Goal: Task Accomplishment & Management: Use online tool/utility

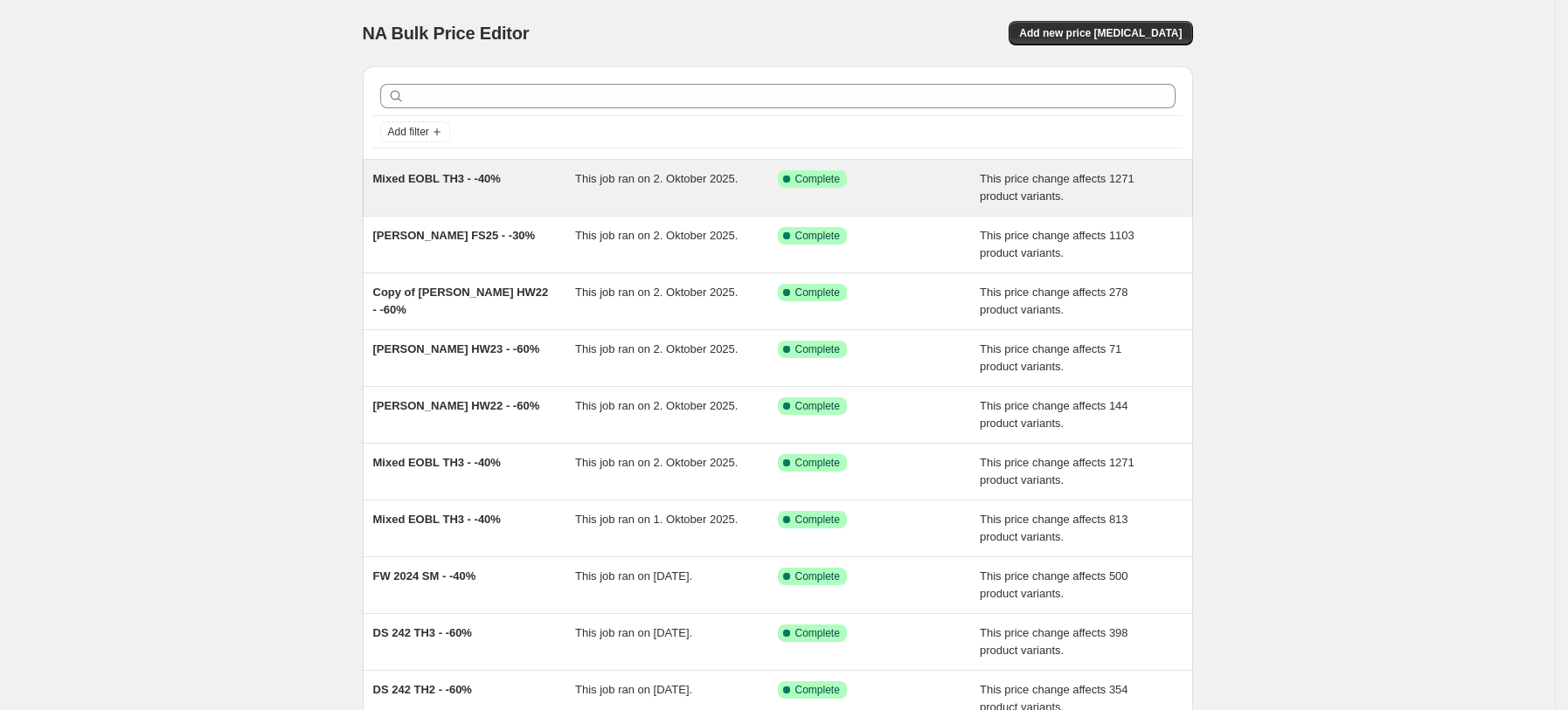
click at [458, 193] on div "Mixed EOBL TH3 - -40%" at bounding box center [474, 187] width 203 height 35
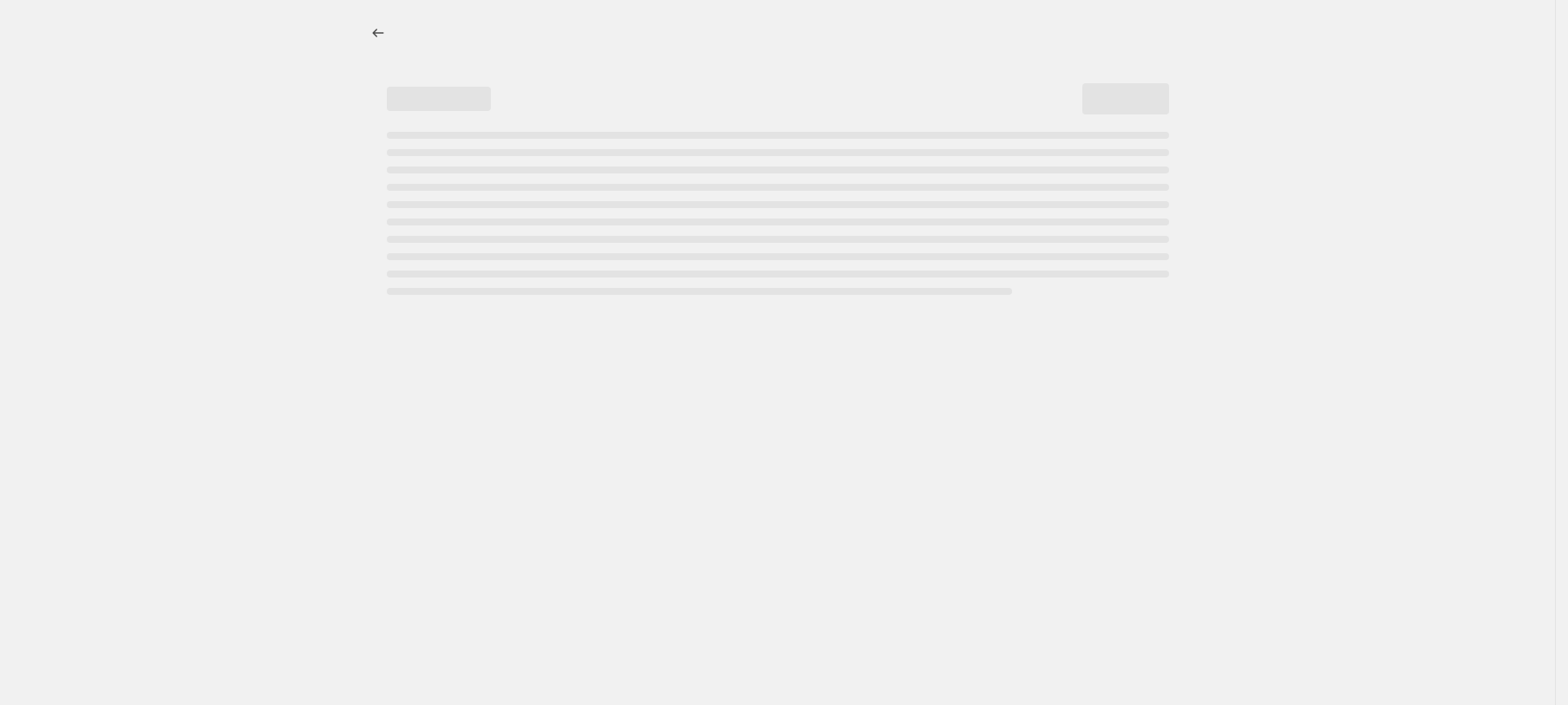
select select "pcap"
select select "no_change"
select select "tag"
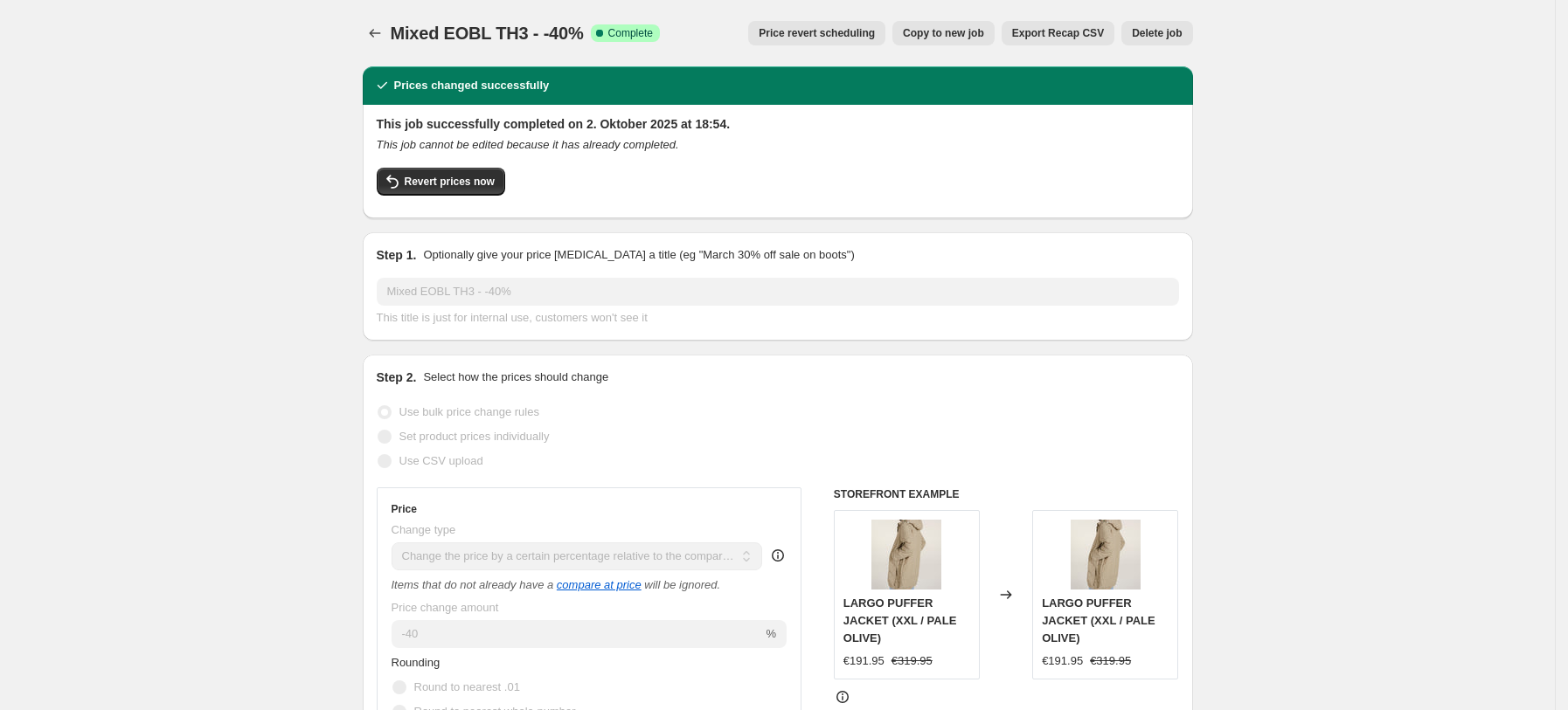
click at [951, 23] on button "Copy to new job" at bounding box center [944, 33] width 102 height 25
select select "pcap"
select select "no_change"
select select "tag"
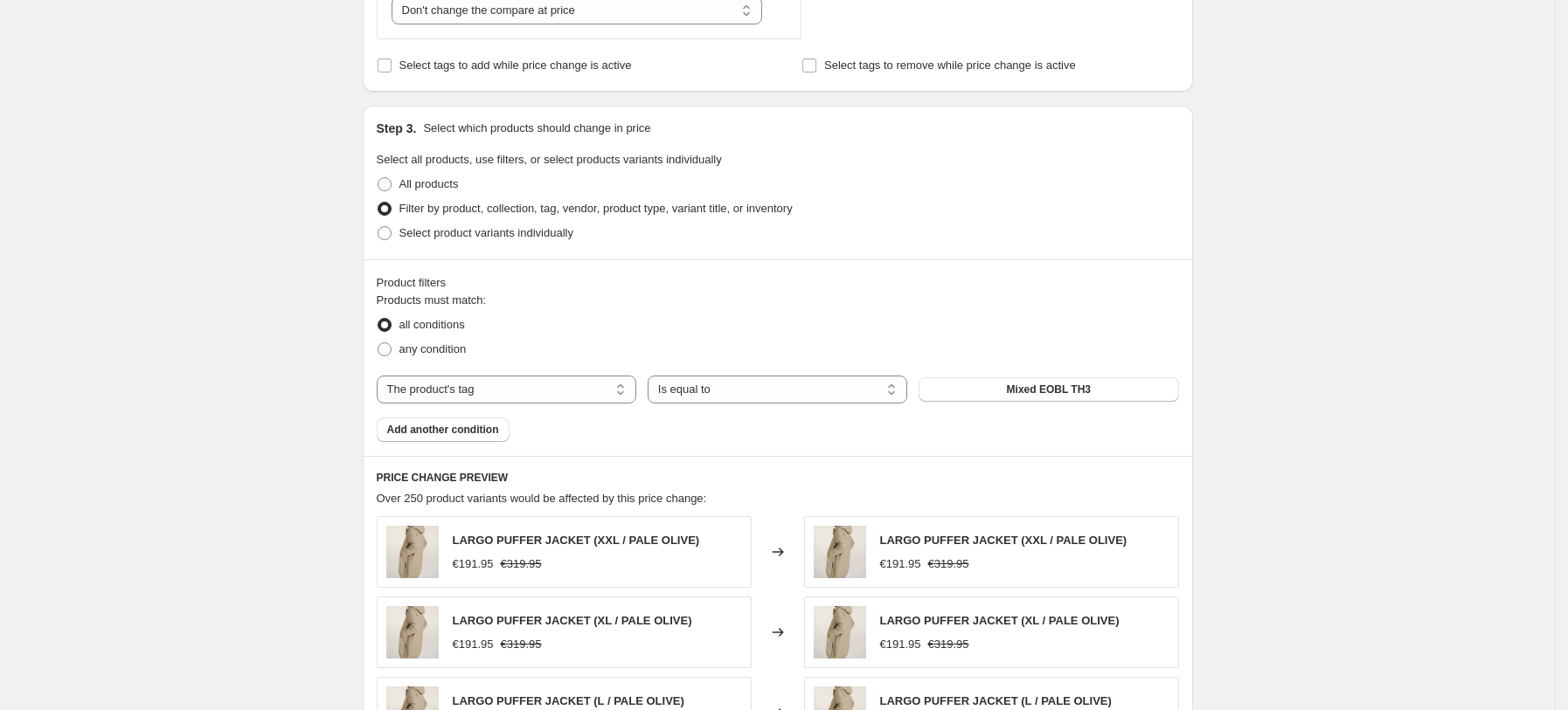
scroll to position [1359, 0]
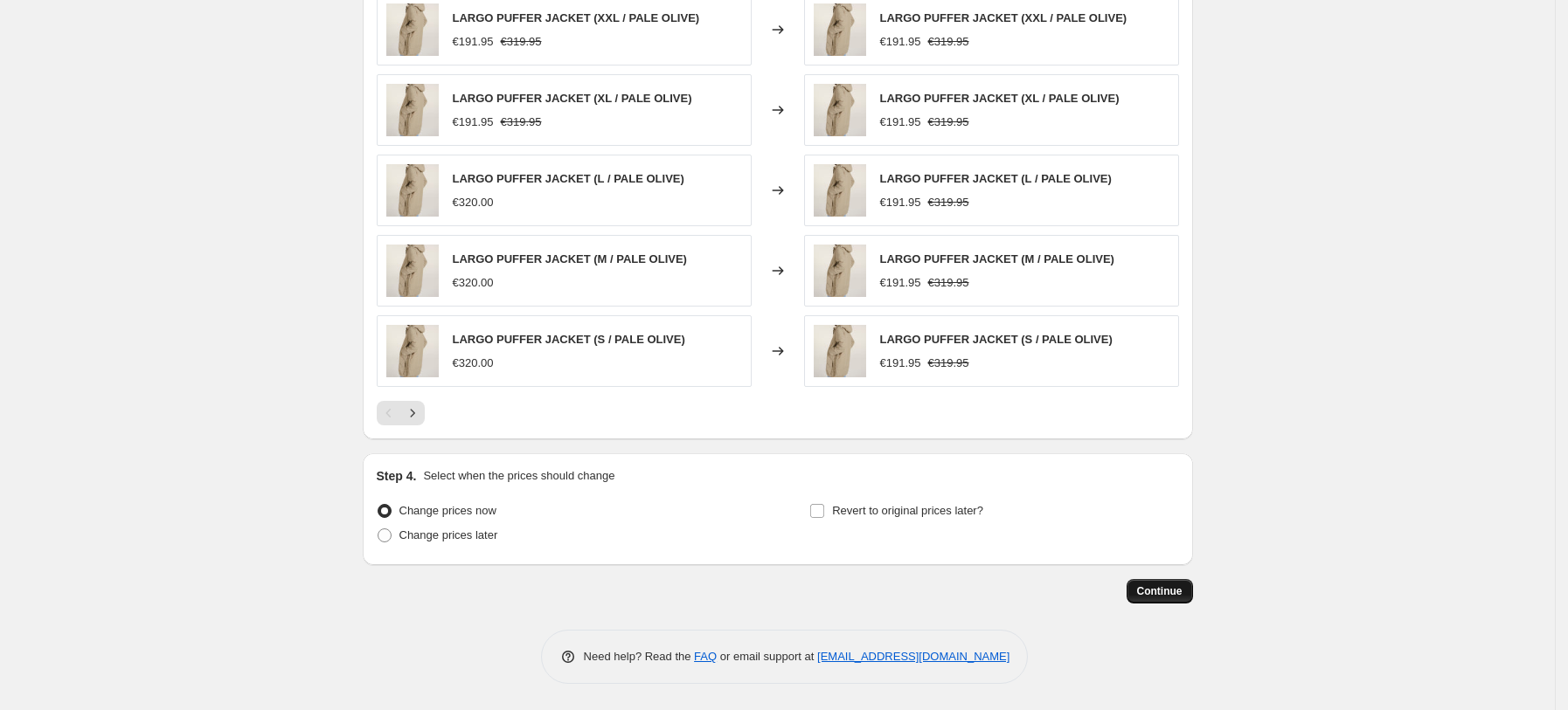
click at [1142, 582] on button "Continue" at bounding box center [1160, 591] width 66 height 25
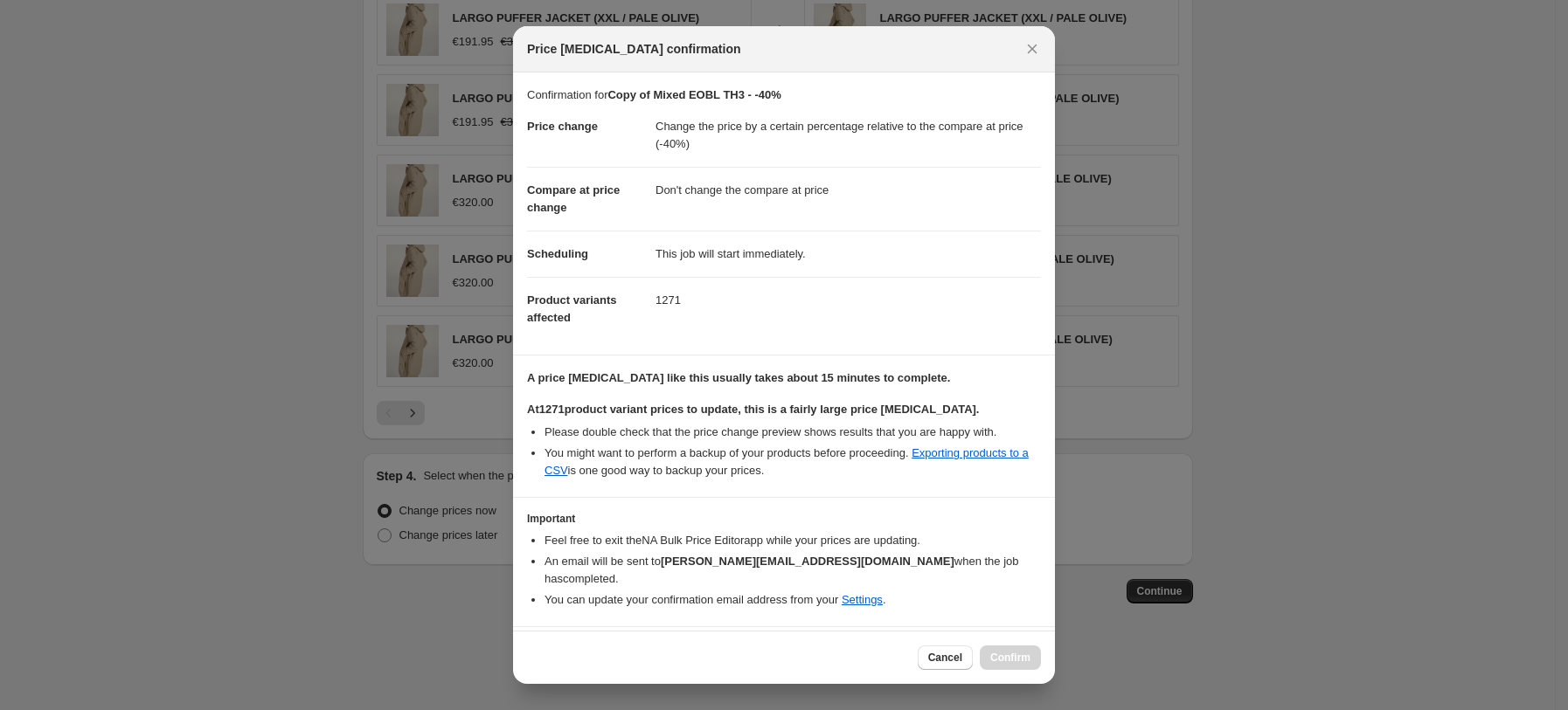
scroll to position [30, 0]
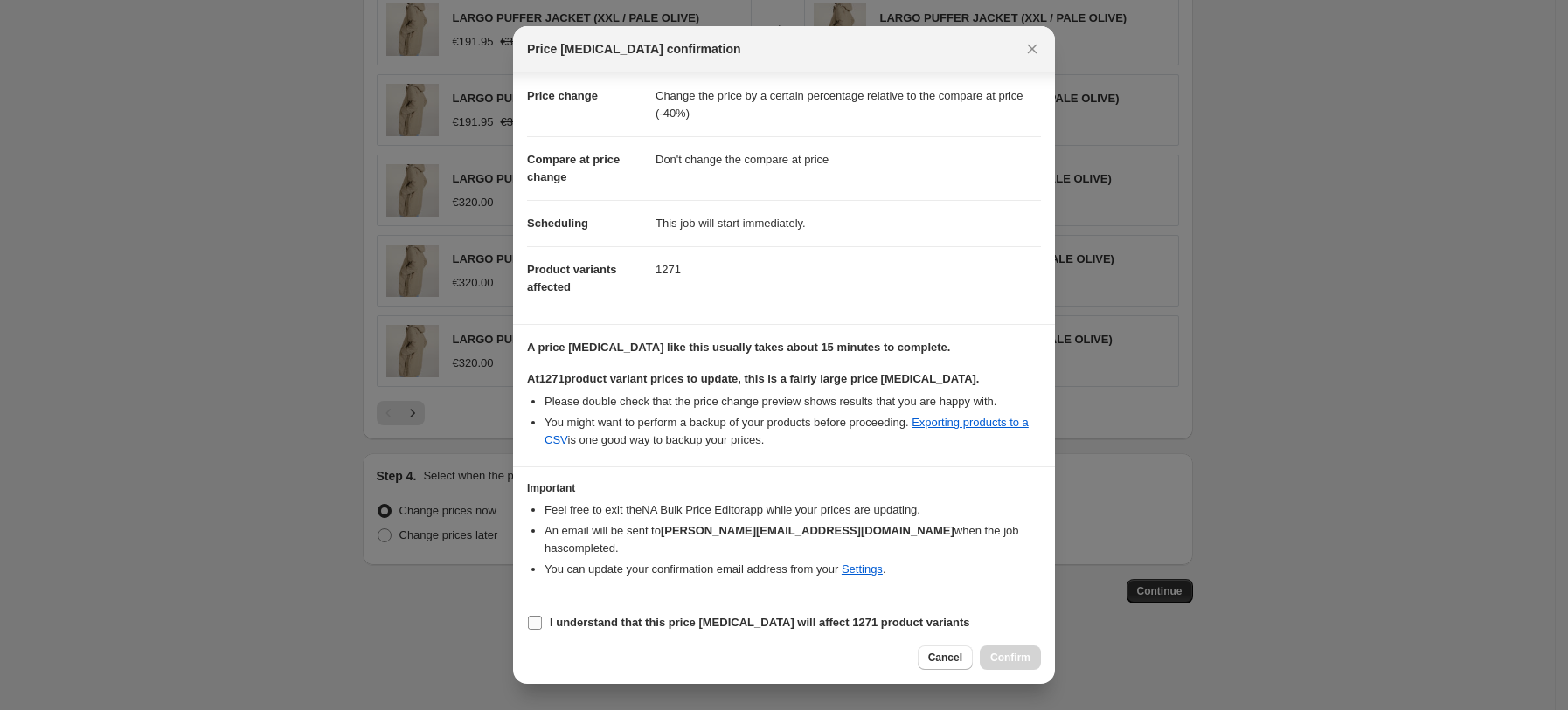
click at [530, 616] on input "I understand that this price [MEDICAL_DATA] will affect 1271 product variants" at bounding box center [535, 622] width 14 height 14
checkbox input "true"
click at [1008, 656] on span "Confirm" at bounding box center [1010, 657] width 41 height 14
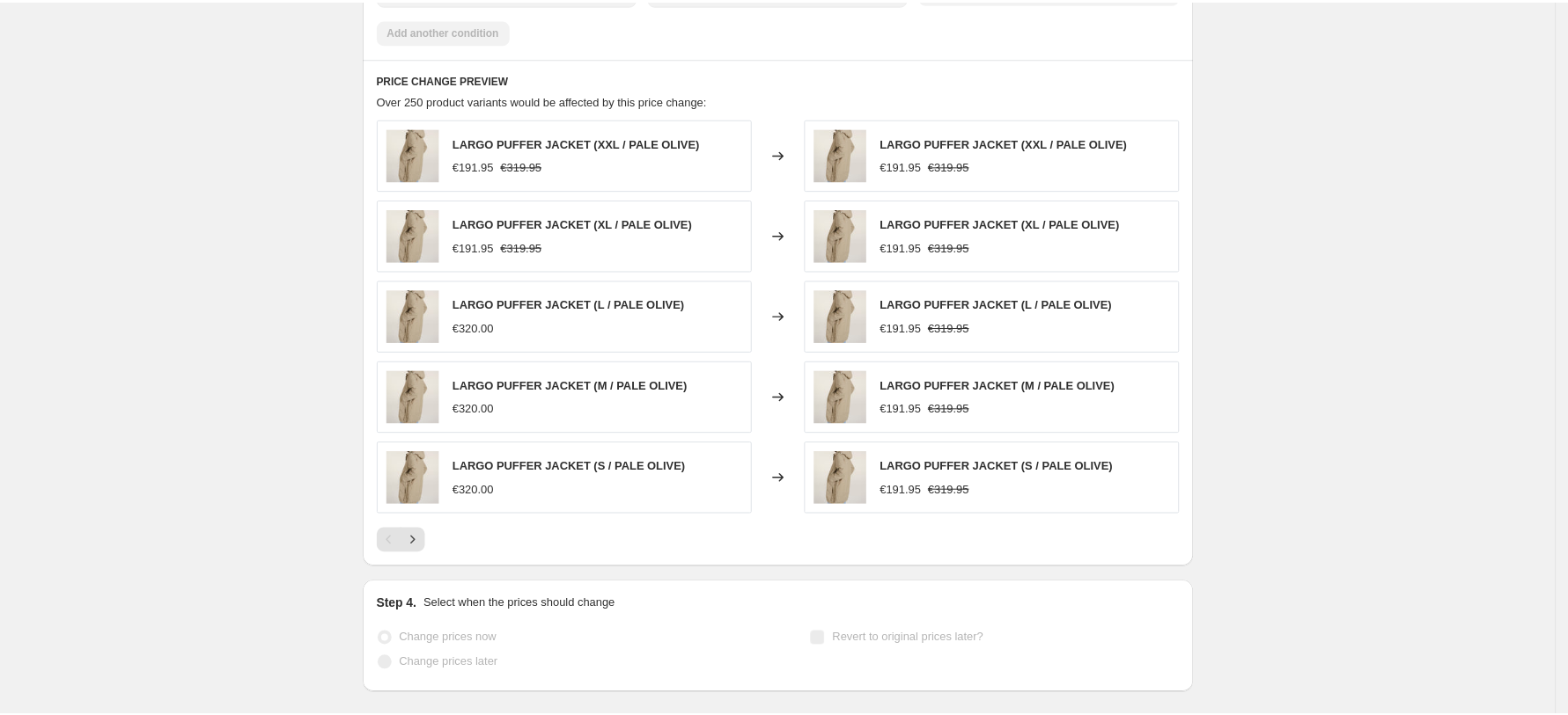
scroll to position [1414, 0]
